Goal: Task Accomplishment & Management: Use online tool/utility

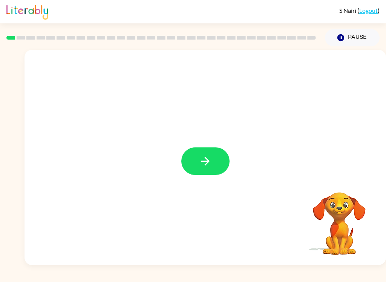
click at [194, 151] on button "button" at bounding box center [205, 161] width 48 height 28
click at [194, 144] on div at bounding box center [187, 143] width 310 height 27
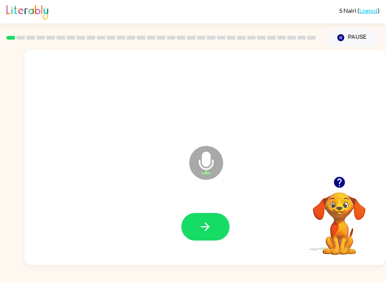
click at [225, 236] on button "button" at bounding box center [205, 227] width 48 height 28
click at [190, 239] on button "button" at bounding box center [205, 227] width 48 height 28
click at [203, 219] on button "button" at bounding box center [205, 227] width 48 height 28
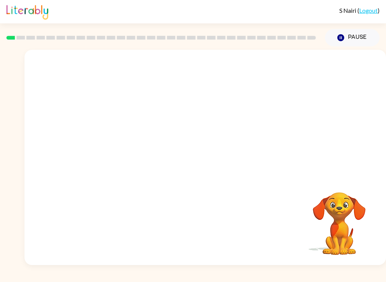
click at [331, 112] on div at bounding box center [205, 96] width 346 height 62
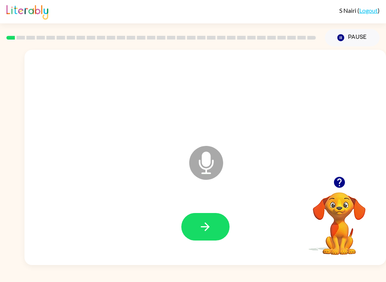
click at [206, 224] on icon "button" at bounding box center [205, 226] width 9 height 9
click at [197, 225] on button "button" at bounding box center [205, 227] width 48 height 28
click at [212, 220] on button "button" at bounding box center [205, 227] width 48 height 28
click at [211, 228] on icon "button" at bounding box center [205, 226] width 13 height 13
click at [203, 225] on icon "button" at bounding box center [205, 226] width 13 height 13
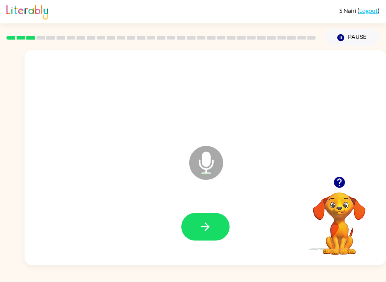
click at [204, 227] on icon "button" at bounding box center [205, 226] width 9 height 9
click at [215, 228] on button "button" at bounding box center [205, 227] width 48 height 28
click at [216, 226] on button "button" at bounding box center [205, 227] width 48 height 28
click at [215, 211] on div at bounding box center [205, 227] width 346 height 62
click at [214, 217] on button "button" at bounding box center [205, 227] width 48 height 28
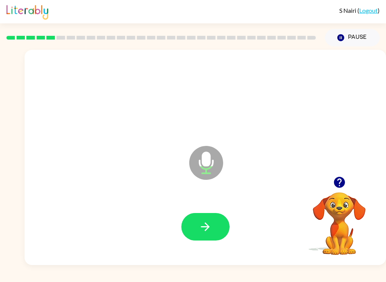
click at [216, 227] on button "button" at bounding box center [205, 227] width 48 height 28
click at [207, 237] on button "button" at bounding box center [205, 227] width 48 height 28
click at [202, 231] on icon "button" at bounding box center [205, 226] width 13 height 13
click at [209, 226] on icon "button" at bounding box center [205, 226] width 13 height 13
click at [210, 216] on button "button" at bounding box center [205, 227] width 48 height 28
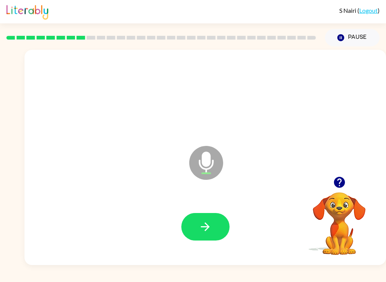
click at [225, 214] on div at bounding box center [205, 227] width 48 height 28
click at [212, 228] on button "button" at bounding box center [205, 227] width 48 height 28
click at [203, 232] on icon "button" at bounding box center [205, 226] width 13 height 13
click at [349, 183] on button "button" at bounding box center [339, 182] width 19 height 19
click at [205, 231] on icon "button" at bounding box center [205, 226] width 13 height 13
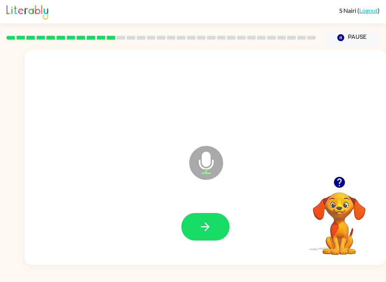
click at [217, 228] on button "button" at bounding box center [205, 227] width 48 height 28
click at [348, 177] on div at bounding box center [338, 182] width 75 height 19
click at [345, 182] on icon "button" at bounding box center [339, 182] width 13 height 13
click at [218, 230] on button "button" at bounding box center [205, 227] width 48 height 28
click at [202, 222] on icon "button" at bounding box center [205, 226] width 13 height 13
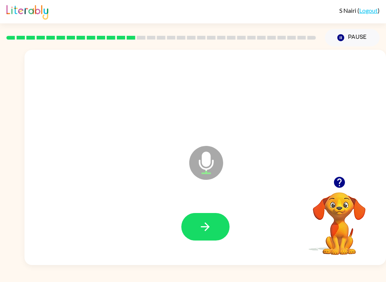
click at [205, 225] on icon "button" at bounding box center [205, 226] width 13 height 13
click at [208, 233] on icon "button" at bounding box center [205, 226] width 13 height 13
click at [202, 202] on div at bounding box center [205, 227] width 346 height 62
click at [208, 225] on icon "button" at bounding box center [205, 226] width 9 height 9
click at [215, 226] on button "button" at bounding box center [205, 227] width 48 height 28
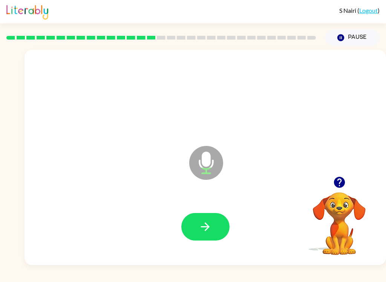
click at [210, 217] on button "button" at bounding box center [205, 227] width 48 height 28
click at [223, 231] on button "button" at bounding box center [205, 227] width 48 height 28
click at [203, 223] on icon "button" at bounding box center [205, 226] width 13 height 13
click at [201, 224] on icon "button" at bounding box center [205, 226] width 13 height 13
click at [210, 237] on button "button" at bounding box center [205, 227] width 48 height 28
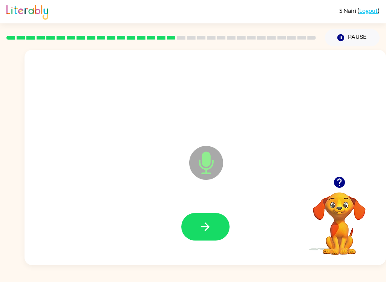
click at [214, 225] on button "button" at bounding box center [205, 227] width 48 height 28
click at [214, 219] on button "button" at bounding box center [205, 227] width 48 height 28
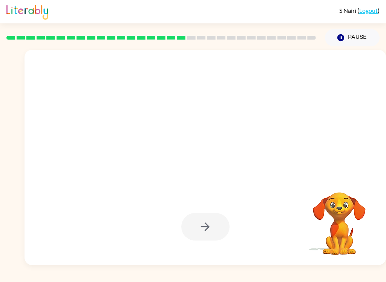
click at [352, 181] on video "Your browser must support playing .mp4 files to use Literably. Please try using…" at bounding box center [338, 218] width 75 height 75
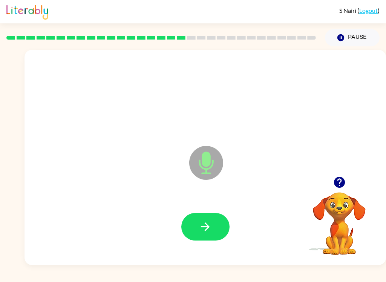
click at [211, 221] on icon "button" at bounding box center [205, 226] width 13 height 13
click at [224, 223] on button "button" at bounding box center [205, 227] width 48 height 28
click at [217, 229] on button "button" at bounding box center [205, 227] width 48 height 28
click at [205, 225] on icon "button" at bounding box center [205, 226] width 13 height 13
click at [219, 224] on button "button" at bounding box center [205, 227] width 48 height 28
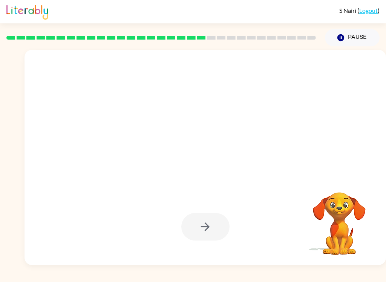
click at [214, 231] on div at bounding box center [205, 227] width 48 height 28
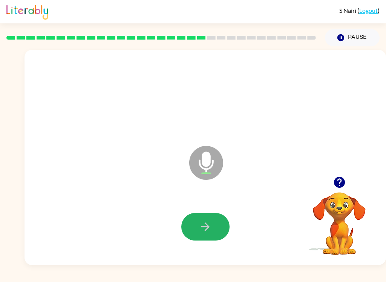
click at [217, 230] on button "button" at bounding box center [205, 227] width 48 height 28
click at [213, 216] on button "button" at bounding box center [205, 227] width 48 height 28
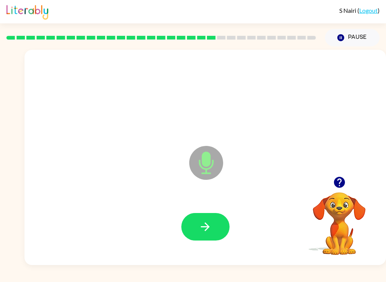
click at [211, 226] on icon "button" at bounding box center [205, 226] width 13 height 13
click at [213, 221] on button "button" at bounding box center [205, 227] width 48 height 28
click at [220, 215] on button "button" at bounding box center [205, 227] width 48 height 28
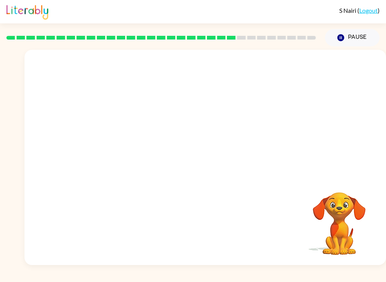
click at [219, 279] on div "S Nairi ( Logout ) Pause Pause Your browser must support playing .mp4 files to …" at bounding box center [193, 141] width 386 height 282
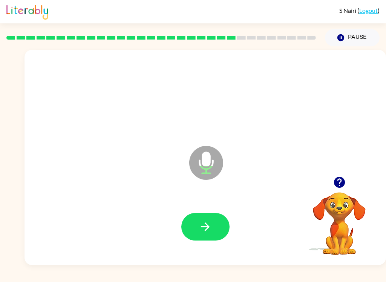
click at [208, 231] on icon "button" at bounding box center [205, 226] width 13 height 13
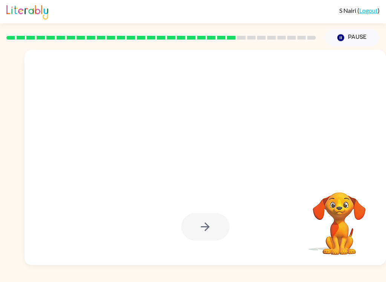
click at [213, 243] on div at bounding box center [205, 227] width 346 height 62
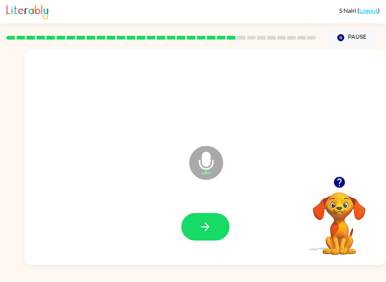
click at [198, 239] on button "button" at bounding box center [205, 227] width 48 height 28
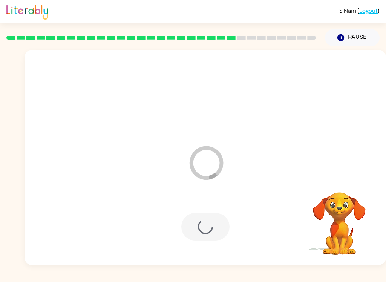
click at [208, 230] on div at bounding box center [205, 227] width 48 height 28
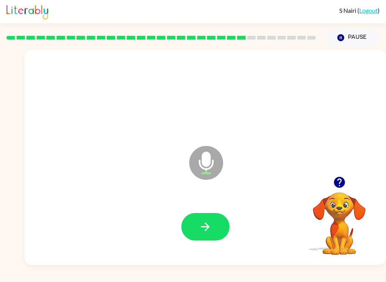
click at [200, 221] on icon "button" at bounding box center [205, 226] width 13 height 13
click at [214, 214] on button "button" at bounding box center [205, 227] width 48 height 28
click at [343, 187] on icon "button" at bounding box center [339, 182] width 13 height 13
click at [220, 217] on button "button" at bounding box center [205, 227] width 48 height 28
click at [210, 224] on icon "button" at bounding box center [205, 226] width 13 height 13
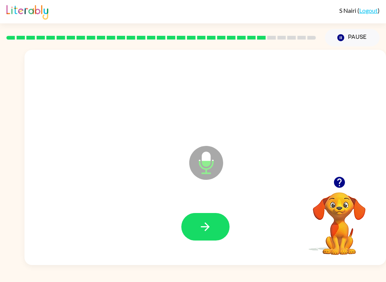
click at [203, 234] on button "button" at bounding box center [205, 227] width 48 height 28
click at [208, 232] on icon "button" at bounding box center [205, 226] width 13 height 13
click at [210, 228] on icon "button" at bounding box center [205, 226] width 13 height 13
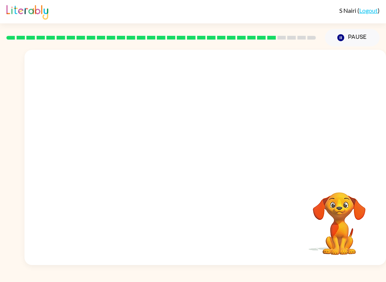
click at [219, 279] on div "S Nairi ( Logout ) Pause Pause Your browser must support playing .mp4 files to …" at bounding box center [193, 141] width 386 height 282
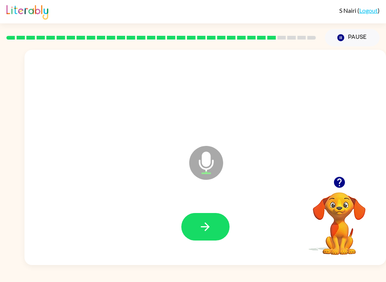
click at [214, 229] on button "button" at bounding box center [205, 227] width 48 height 28
click at [207, 217] on button "button" at bounding box center [205, 227] width 48 height 28
click at [204, 234] on button "button" at bounding box center [205, 227] width 48 height 28
click at [347, 184] on button "button" at bounding box center [339, 182] width 19 height 19
click at [204, 221] on icon "button" at bounding box center [205, 226] width 13 height 13
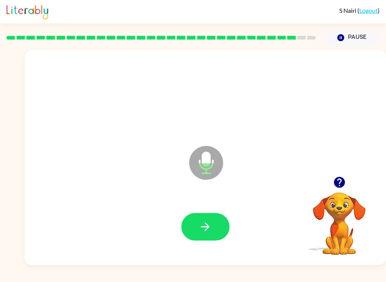
click at [340, 185] on icon "button" at bounding box center [339, 182] width 13 height 13
click at [208, 229] on icon "button" at bounding box center [205, 226] width 13 height 13
click at [224, 220] on button "button" at bounding box center [205, 227] width 48 height 28
click at [211, 224] on icon "button" at bounding box center [205, 226] width 13 height 13
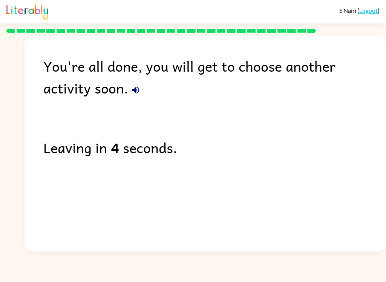
click at [131, 87] on icon "button" at bounding box center [135, 90] width 9 height 9
